Goal: Find specific page/section: Find specific page/section

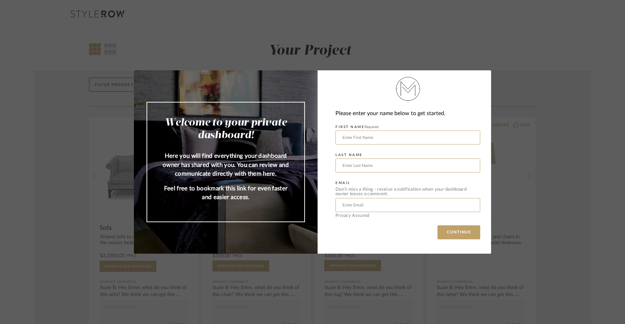
click at [524, 137] on div "Welcome to your private dashboard! Here you will find everything your dashboard…" at bounding box center [312, 162] width 625 height 324
click at [378, 37] on div "Welcome to your private dashboard! Here you will find everything your dashboard…" at bounding box center [312, 162] width 625 height 324
click at [407, 261] on div "Welcome to your private dashboard! Here you will find everything your dashboard…" at bounding box center [312, 162] width 625 height 324
click at [548, 138] on div "Welcome to your private dashboard! Here you will find everything your dashboard…" at bounding box center [312, 162] width 625 height 324
click at [326, 57] on div "Welcome to your private dashboard! Here you will find everything your dashboard…" at bounding box center [312, 162] width 625 height 324
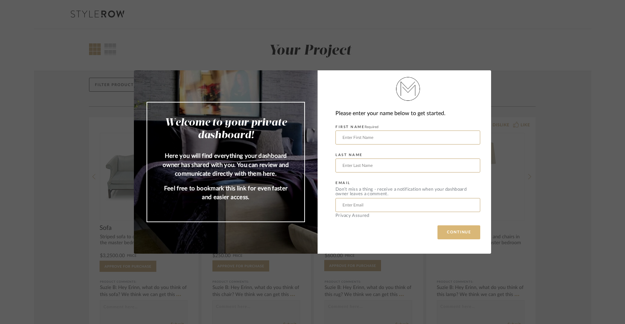
click at [449, 235] on button "CONTINUE" at bounding box center [458, 233] width 43 height 14
click at [505, 155] on div "Welcome to your private dashboard! Here you will find everything your dashboard…" at bounding box center [312, 162] width 625 height 324
click at [360, 22] on div "Welcome to your private dashboard! Here you will find everything your dashboard…" at bounding box center [312, 162] width 625 height 324
click at [432, 48] on div "Welcome to your private dashboard! Here you will find everything your dashboard…" at bounding box center [312, 162] width 625 height 324
type input "[PERSON_NAME]"
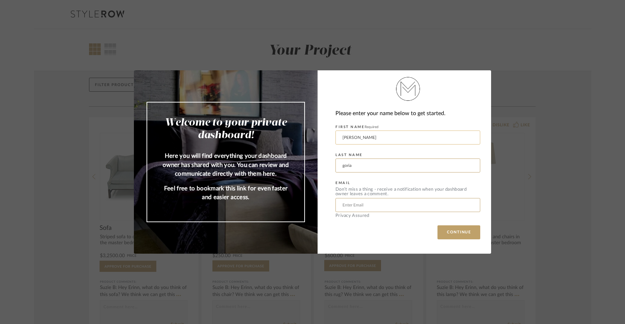
type input "goria"
type input "a"
type input "[EMAIL_ADDRESS][DOMAIN_NAME]"
click at [462, 236] on button "CONTINUE" at bounding box center [458, 233] width 43 height 14
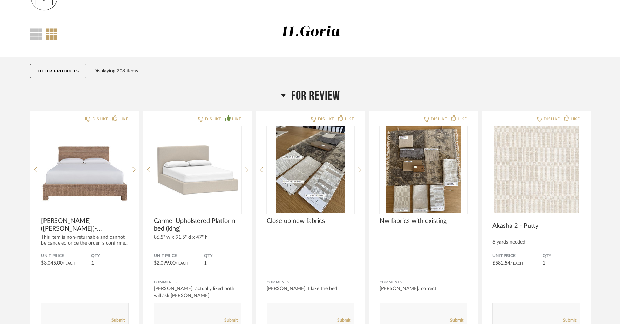
scroll to position [27, 0]
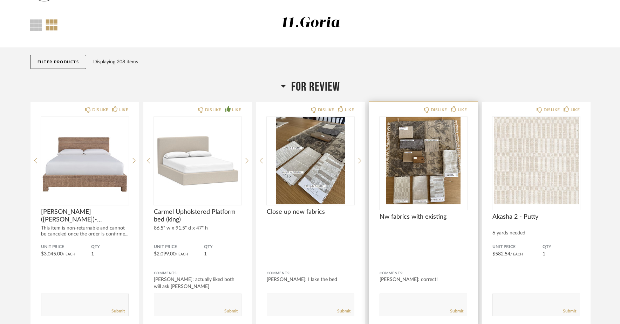
click at [399, 190] on img "0" at bounding box center [424, 161] width 88 height 88
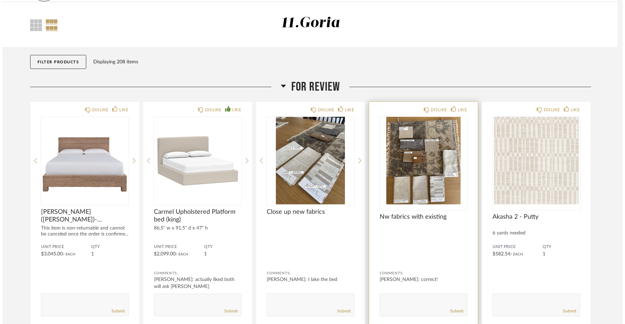
scroll to position [0, 0]
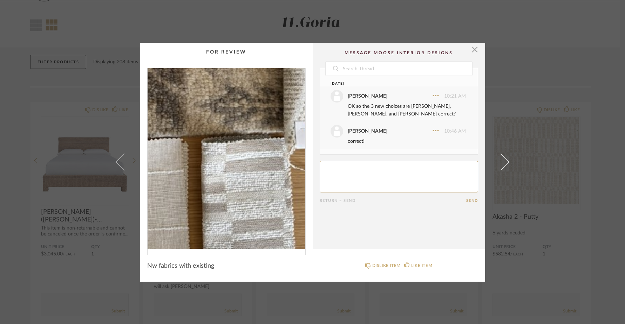
click at [245, 197] on img "0" at bounding box center [227, 158] width 158 height 181
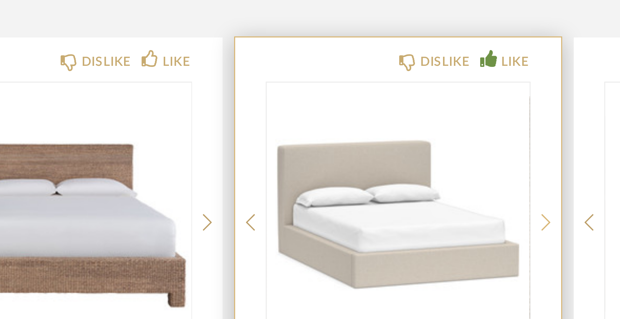
click at [245, 187] on icon at bounding box center [246, 190] width 3 height 6
